Goal: Find specific page/section: Find specific page/section

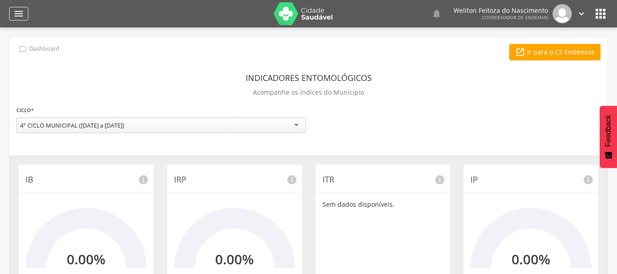
click at [18, 15] on icon "" at bounding box center [18, 13] width 11 height 11
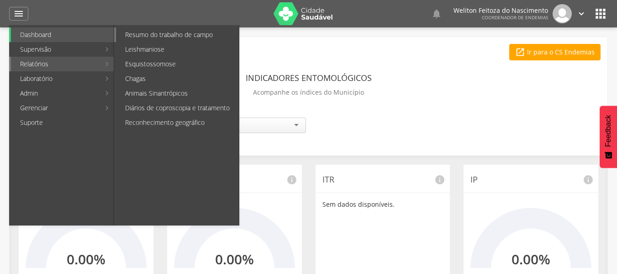
click at [172, 38] on link "Resumo do trabalho de campo" at bounding box center [177, 34] width 123 height 15
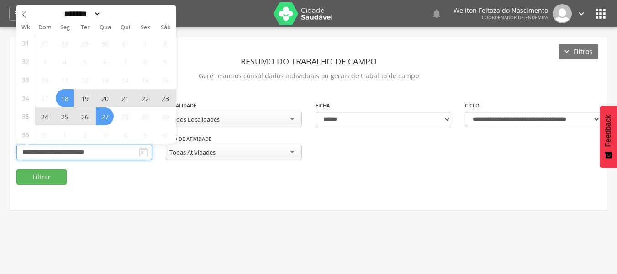
click at [81, 153] on input "**********" at bounding box center [84, 152] width 136 height 16
click at [101, 114] on span "27" at bounding box center [105, 116] width 18 height 18
type input "**********"
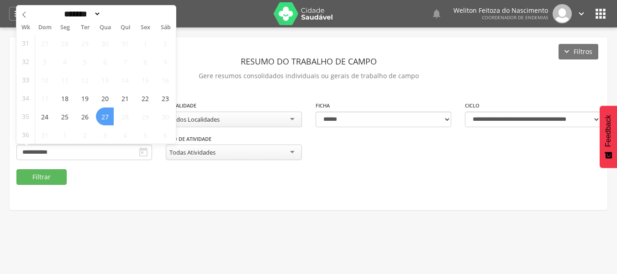
click at [101, 114] on span "27" at bounding box center [105, 116] width 18 height 18
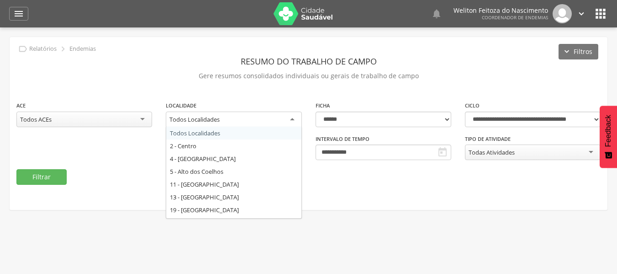
click at [286, 123] on div "Todos Localidades" at bounding box center [234, 119] width 136 height 16
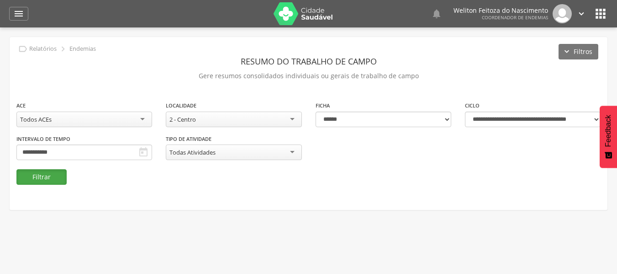
click at [40, 172] on button "Filtrar" at bounding box center [41, 177] width 50 height 16
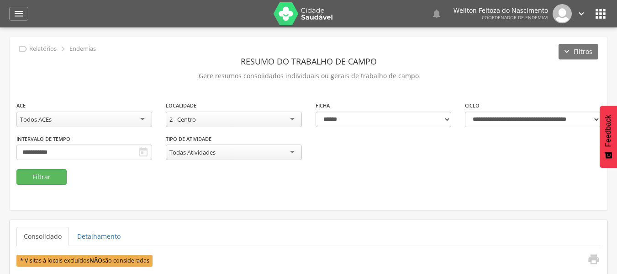
click at [143, 118] on div "Todos ACEs" at bounding box center [84, 119] width 136 height 16
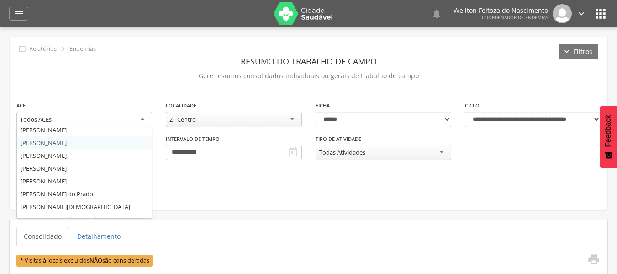
scroll to position [119, 0]
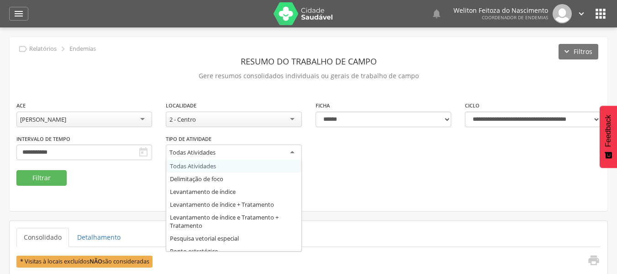
click at [295, 152] on div "Todas Atividades" at bounding box center [234, 152] width 136 height 16
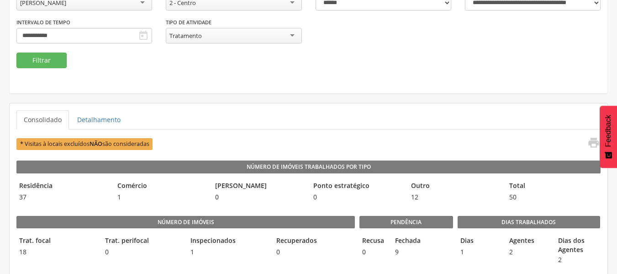
scroll to position [116, 0]
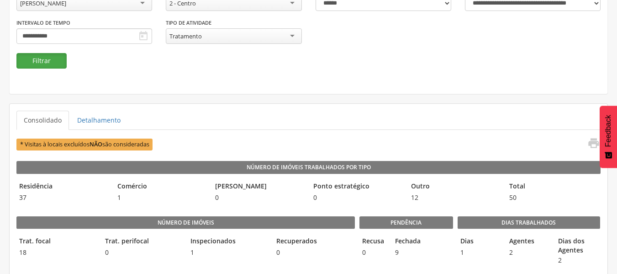
click at [52, 64] on button "Filtrar" at bounding box center [41, 61] width 50 height 16
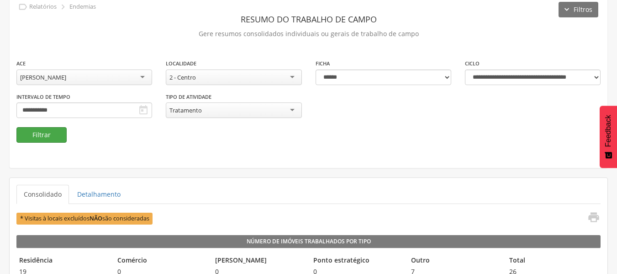
scroll to position [0, 0]
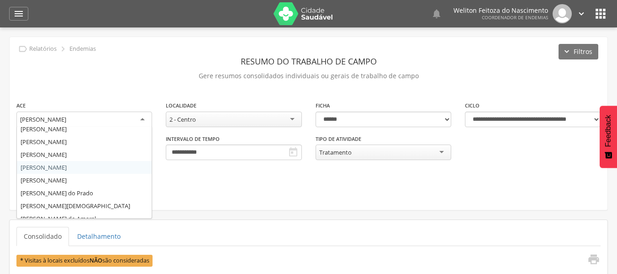
click at [144, 122] on div "[PERSON_NAME]" at bounding box center [84, 119] width 136 height 16
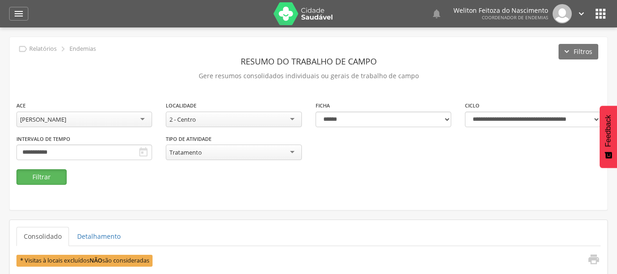
click at [46, 180] on button "Filtrar" at bounding box center [41, 177] width 50 height 16
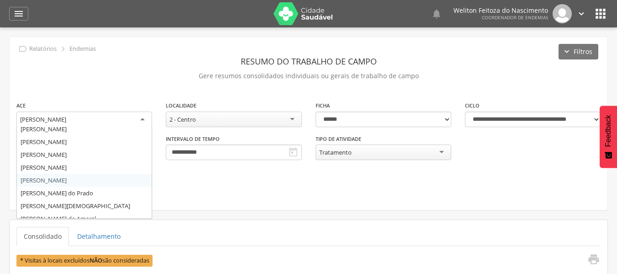
click at [141, 118] on div "[PERSON_NAME]" at bounding box center [84, 119] width 136 height 16
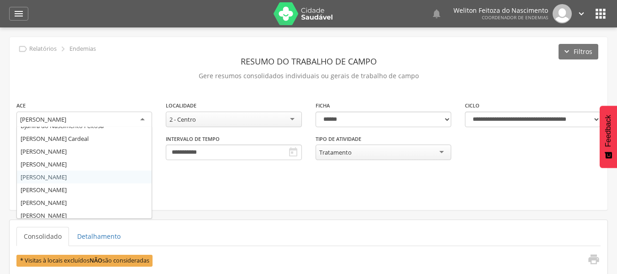
scroll to position [46, 0]
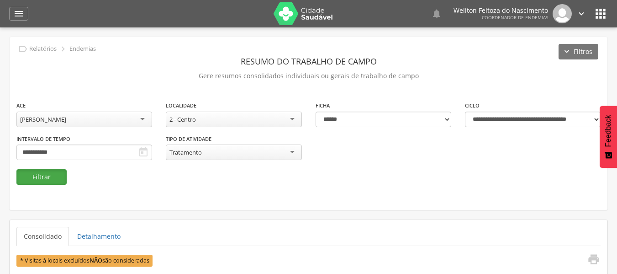
click at [47, 179] on button "Filtrar" at bounding box center [41, 177] width 50 height 16
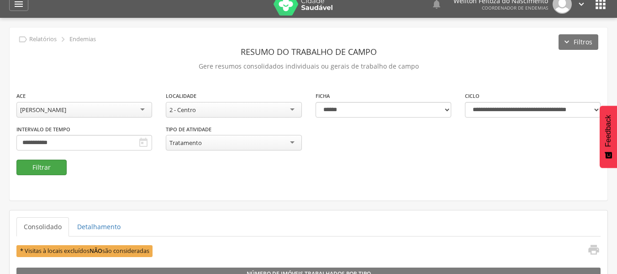
scroll to position [0, 0]
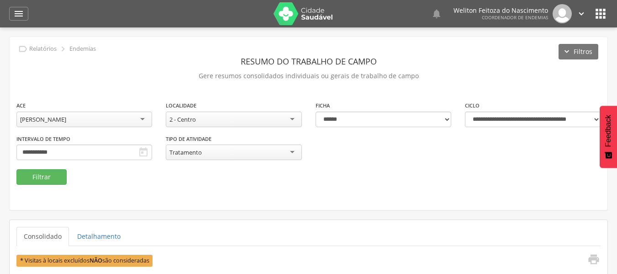
click at [510, 69] on p "Gere resumos consolidados individuais ou gerais de trabalho de campo" at bounding box center [308, 75] width 584 height 13
